Goal: Navigation & Orientation: Find specific page/section

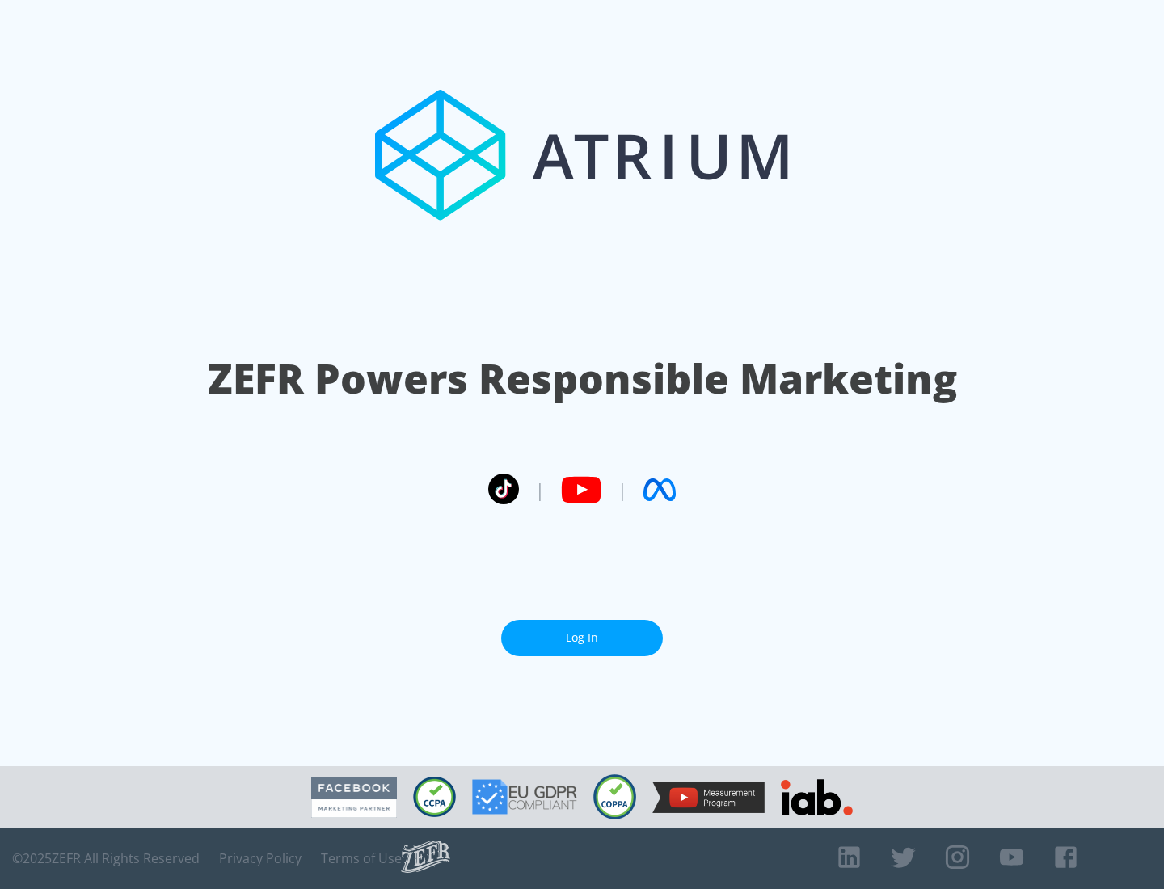
click at [582, 638] on link "Log In" at bounding box center [582, 638] width 162 height 36
